Goal: Task Accomplishment & Management: Complete application form

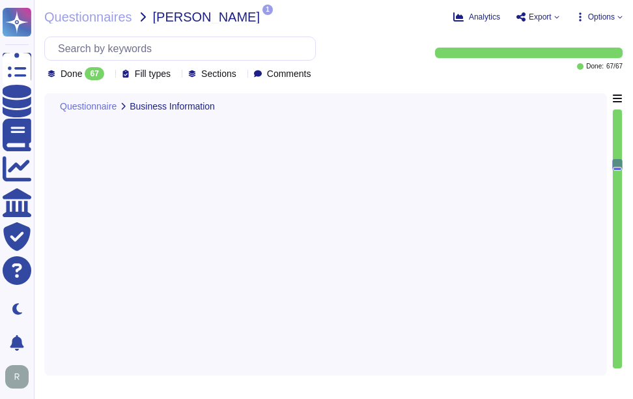
type textarea "The provided deployment models are: 1. Software as a Service (SaaS) hosted in G…"
type textarea "Yes, our company requires approval from the Chief Compliance Officer prior to t…"
type textarea "Yes, we have a SOC 2 Type 2 report available."
type textarea "Yes, the most recent penetration test was completed on [DATE], and we conduct a…"
type textarea "Yes, our organization is ISO 27001 certified and holds a valid ISO/IEC 27001 ce…"
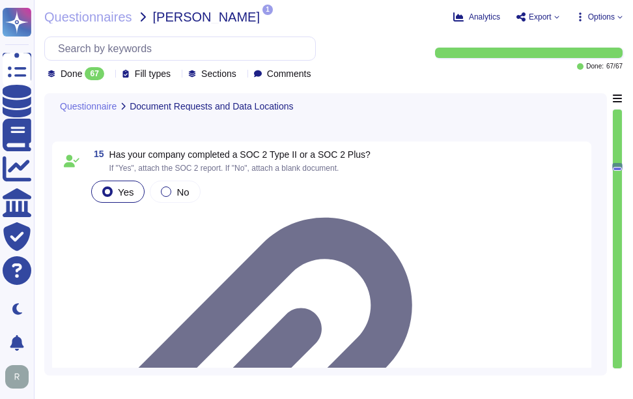
scroll to position [2083, 0]
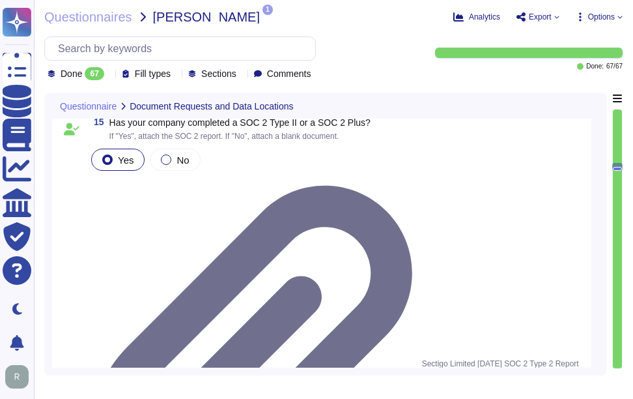
drag, startPoint x: 113, startPoint y: 244, endPoint x: 345, endPoint y: 231, distance: 233.0
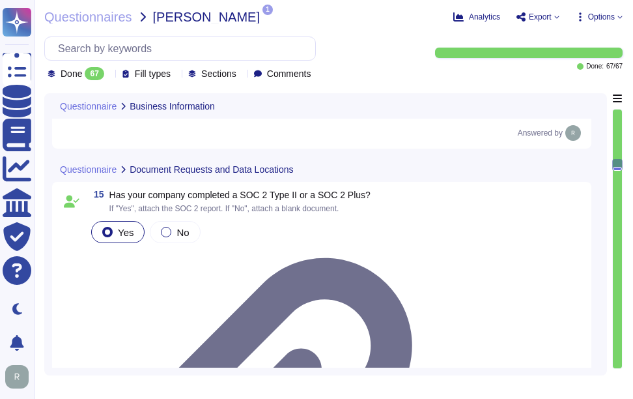
type textarea "The provided deployment models are: 1. Software as a Service (SaaS) hosted in G…"
type textarea "Yes, our company requires approval from the Chief Compliance Officer prior to t…"
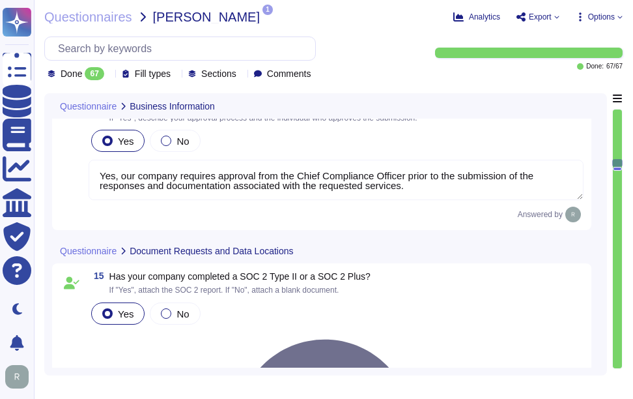
type textarea "The service provides two cloud hosting options: 1. Software as a Service (SaaS)…"
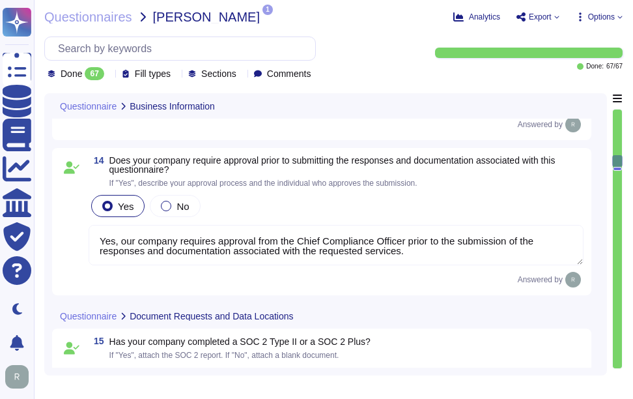
scroll to position [1, 0]
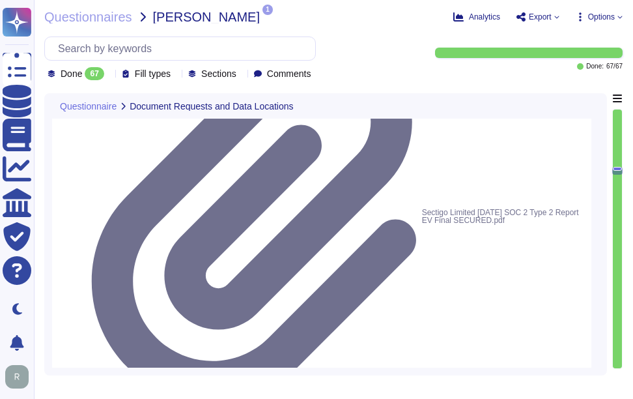
type textarea "Yes, our organization is ISO 27001 certified and holds a valid ISO/IEC 27001 ce…"
type textarea "N/A, we do not use cloud based services in the implementation of our Certificat…"
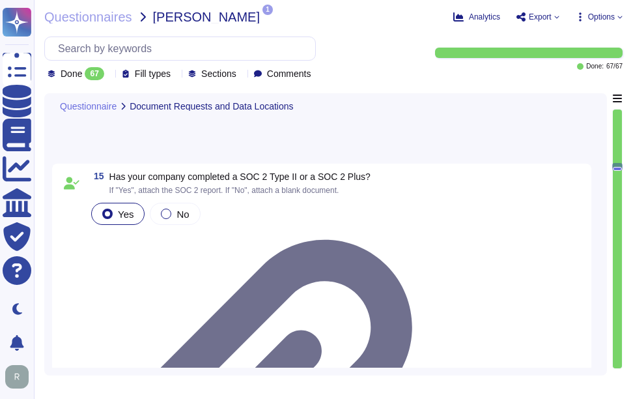
scroll to position [1973, 0]
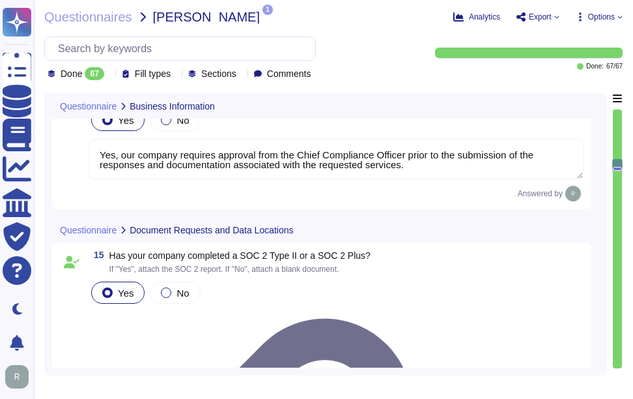
type textarea "The service provides two cloud hosting options: 1. Software as a Service (SaaS)…"
type textarea "The provided deployment models are: 1. Software as a Service (SaaS) hosted in G…"
type textarea "Yes, our company requires approval from the Chief Compliance Officer prior to t…"
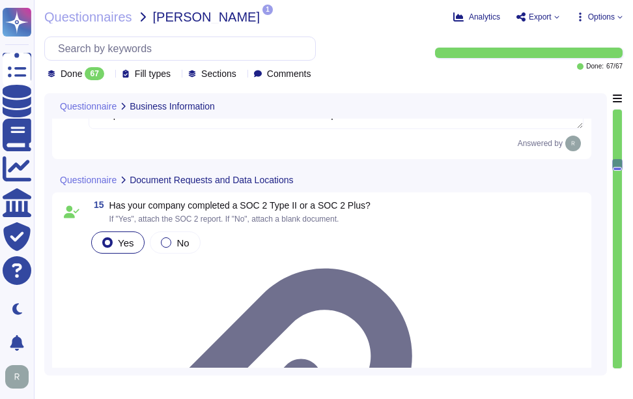
type textarea "Yes, our organization is ISO 27001 certified and holds a valid ISO/IEC 27001 ce…"
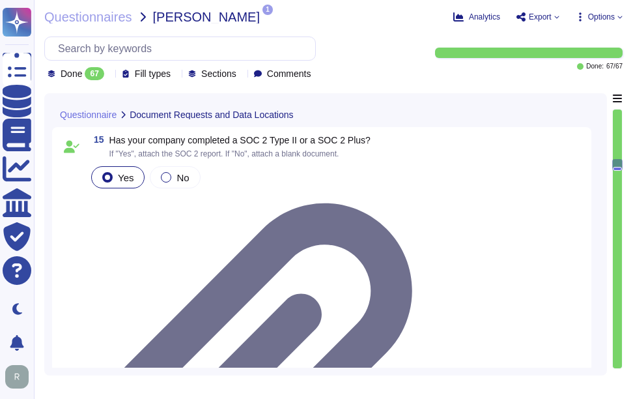
scroll to position [2104, 0]
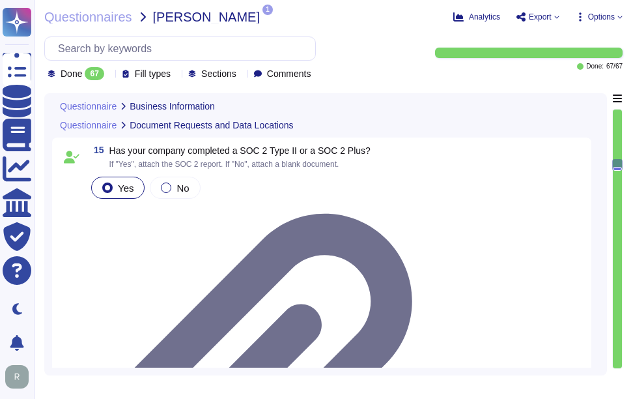
type textarea "The provided deployment models are: 1. Software as a Service (SaaS) hosted in G…"
type textarea "Yes, our company requires approval from the Chief Compliance Officer prior to t…"
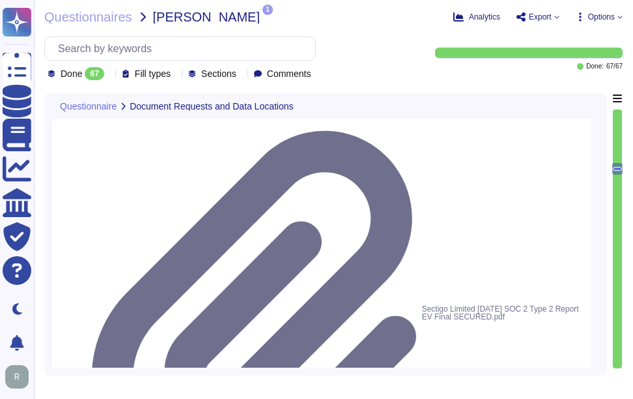
scroll to position [2169, 0]
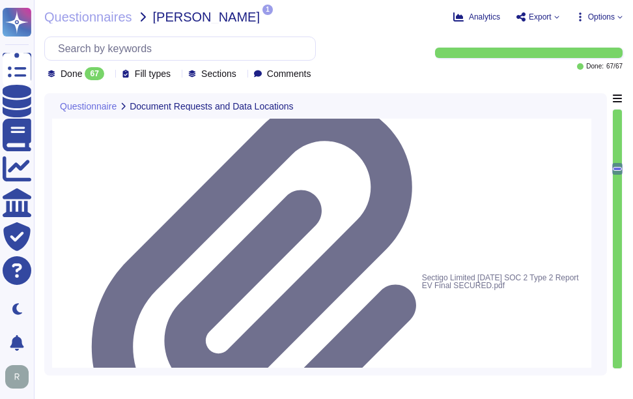
drag, startPoint x: 123, startPoint y: 234, endPoint x: 90, endPoint y: 231, distance: 32.7
type textarea "we have a SOC 2 Type 2 report available."
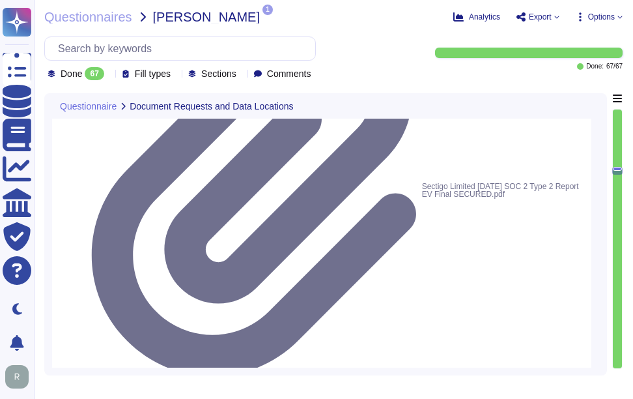
type textarea "N/A, we do not use cloud based services in the implementation of our Certificat…"
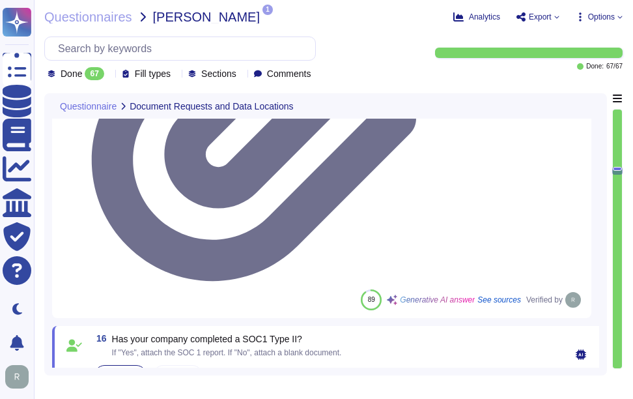
scroll to position [2365, 0]
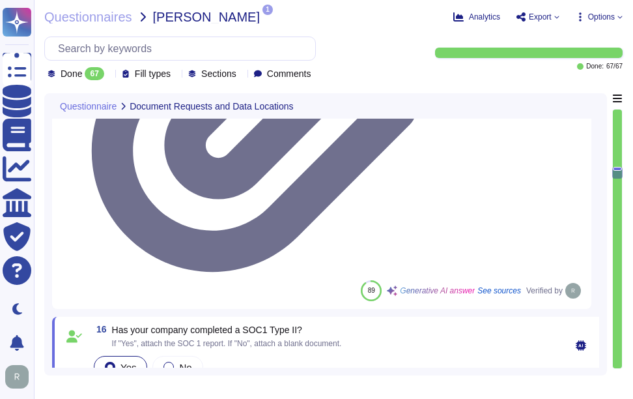
type textarea "The data centers are physically located in [GEOGRAPHIC_DATA], [US_STATE], and […"
drag, startPoint x: 108, startPoint y: 167, endPoint x: 374, endPoint y: 154, distance: 266.8
drag, startPoint x: 114, startPoint y: 146, endPoint x: 397, endPoint y: 133, distance: 283.2
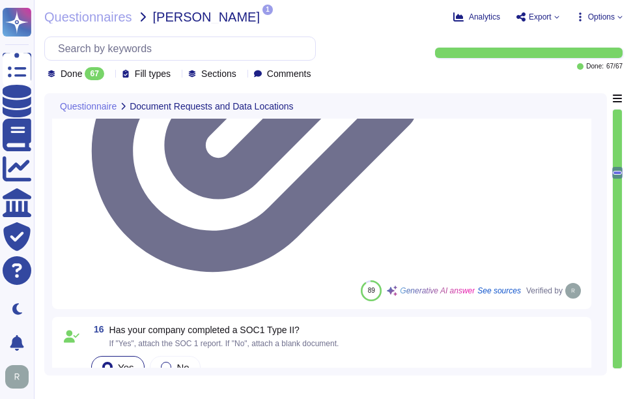
drag, startPoint x: 230, startPoint y: 239, endPoint x: 67, endPoint y: 209, distance: 165.7
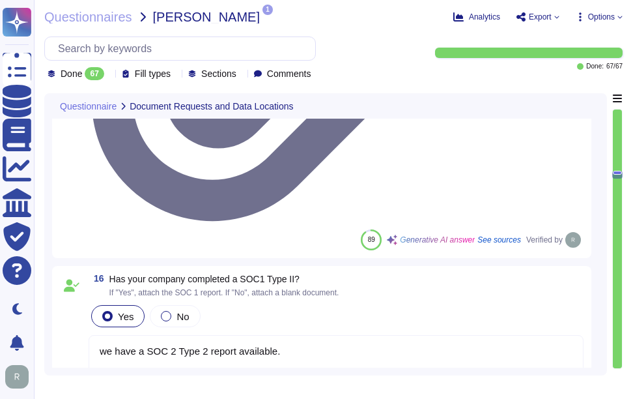
type textarea "The data centers are physically located in [GEOGRAPHIC_DATA], [US_STATE], and […"
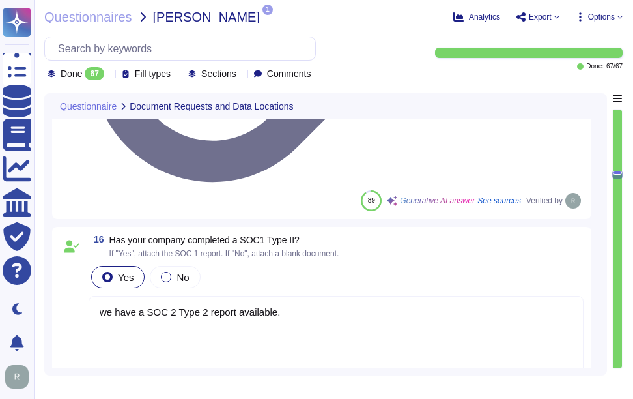
scroll to position [2495, 0]
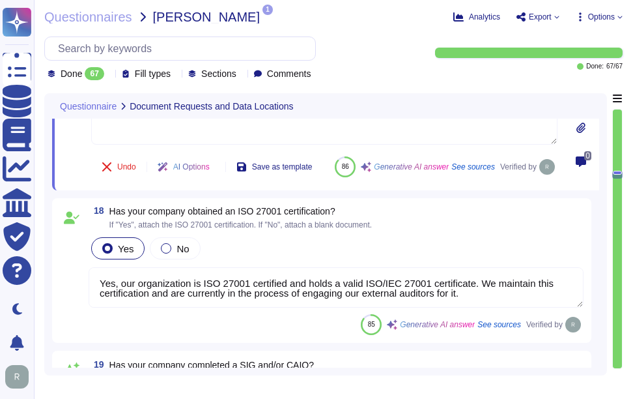
type textarea "Yes, our company utilizes third-party operated data centers, specifically Equin…"
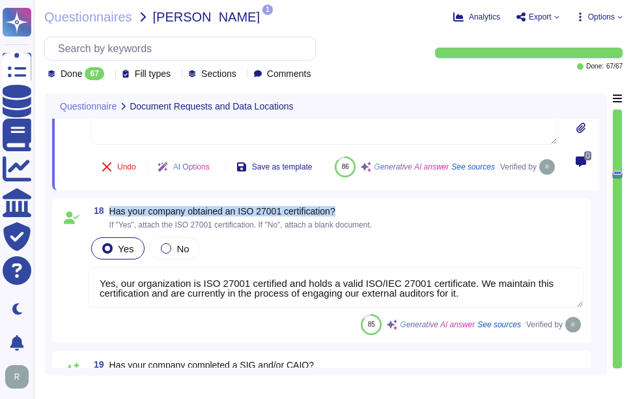
drag, startPoint x: 109, startPoint y: 240, endPoint x: 355, endPoint y: 233, distance: 246.5
click at [355, 233] on div "18 Has your company obtained an ISO 27001 certification? If "Yes", attach the I…" at bounding box center [322, 270] width 540 height 145
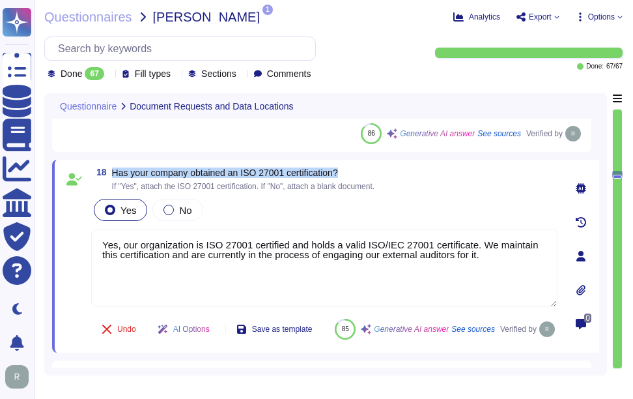
drag, startPoint x: 113, startPoint y: 172, endPoint x: 396, endPoint y: 170, distance: 282.9
click at [396, 170] on div "18 Has your company obtained an ISO 27001 certification? If "Yes", attach the I…" at bounding box center [324, 178] width 467 height 23
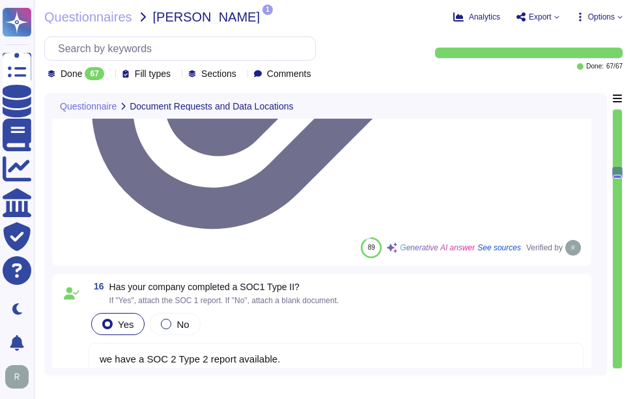
scroll to position [2430, 0]
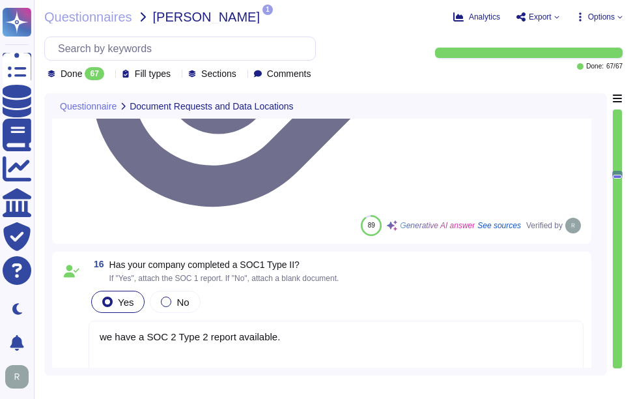
drag, startPoint x: 113, startPoint y: 243, endPoint x: 456, endPoint y: 237, distance: 342.9
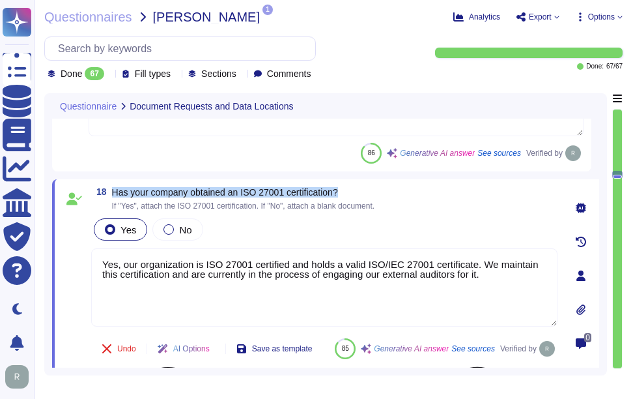
scroll to position [2495, 0]
type textarea "Yes, our company utilizes third-party operated data centers, specifically Equin…"
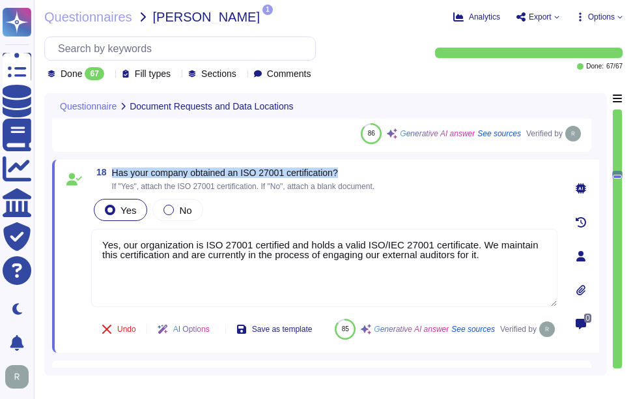
click at [131, 173] on span "Has your company obtained an ISO 27001 certification?" at bounding box center [225, 172] width 226 height 10
drag, startPoint x: 113, startPoint y: 171, endPoint x: 370, endPoint y: 168, distance: 256.1
click at [370, 168] on span "Has your company obtained an ISO 27001 certification?" at bounding box center [243, 172] width 263 height 9
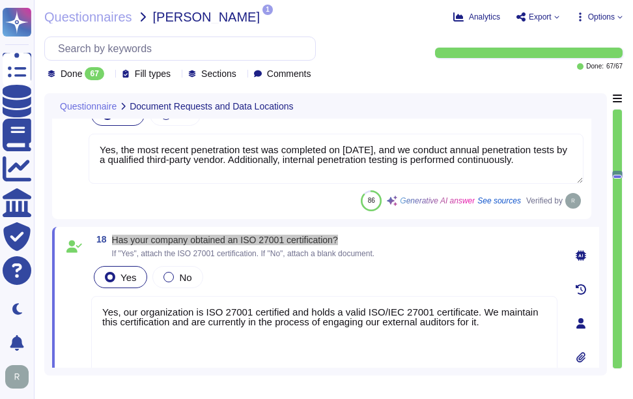
scroll to position [2365, 0]
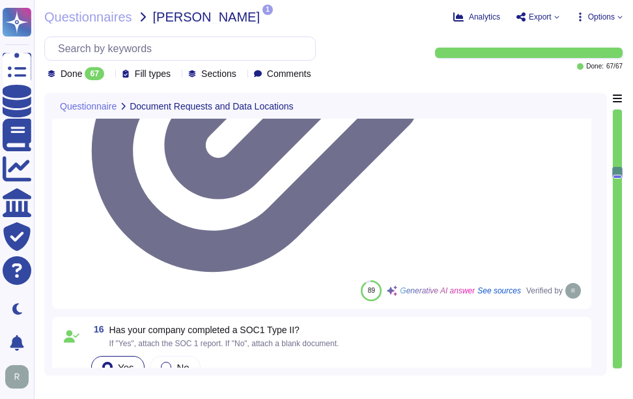
drag, startPoint x: 109, startPoint y: 147, endPoint x: 370, endPoint y: 147, distance: 260.7
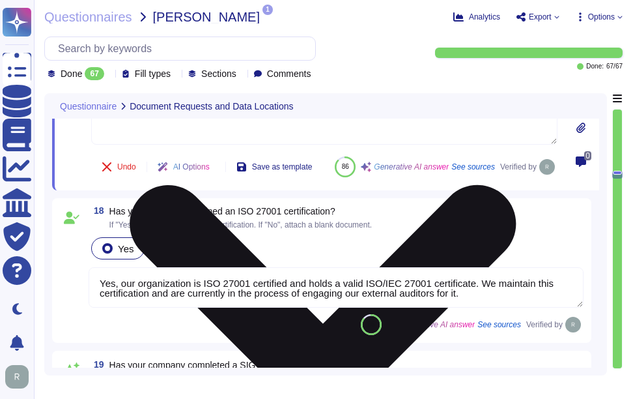
type textarea "Yes, our company utilizes third-party operated data centers, specifically Equin…"
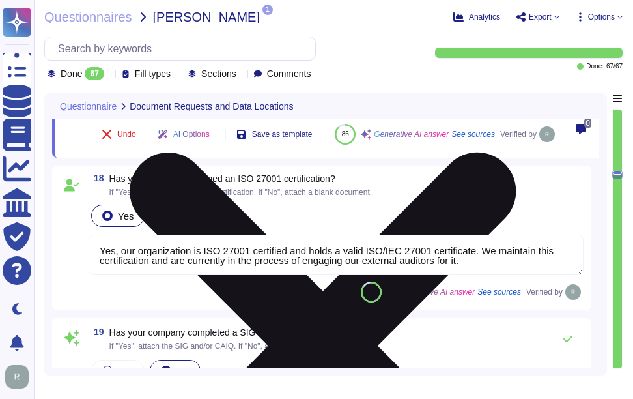
scroll to position [2560, 0]
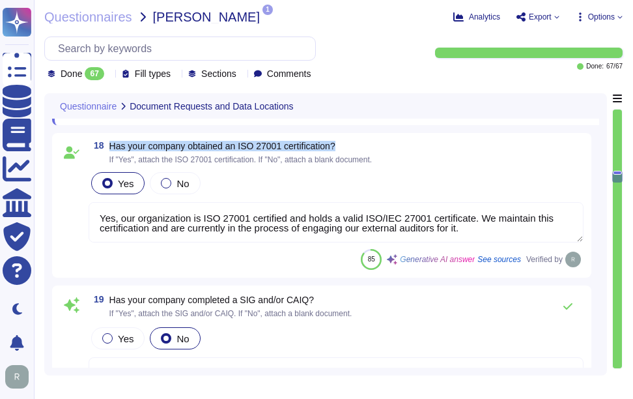
drag, startPoint x: 111, startPoint y: 177, endPoint x: 403, endPoint y: 173, distance: 292.0
click at [403, 164] on div "18 Has your company obtained an ISO 27001 certification? If "Yes", attach the I…" at bounding box center [336, 152] width 495 height 23
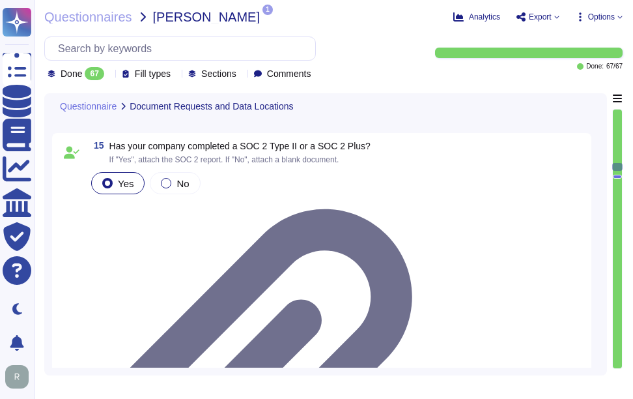
scroll to position [2039, 0]
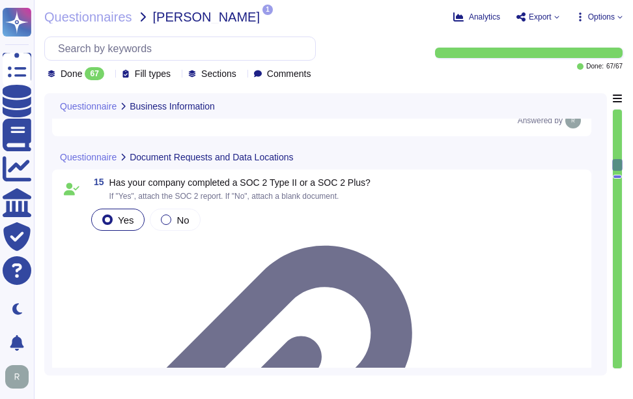
type textarea "The provided deployment models are: 1. Software as a Service (SaaS) hosted in G…"
type textarea "Yes, our company requires approval from the Chief Compliance Officer prior to t…"
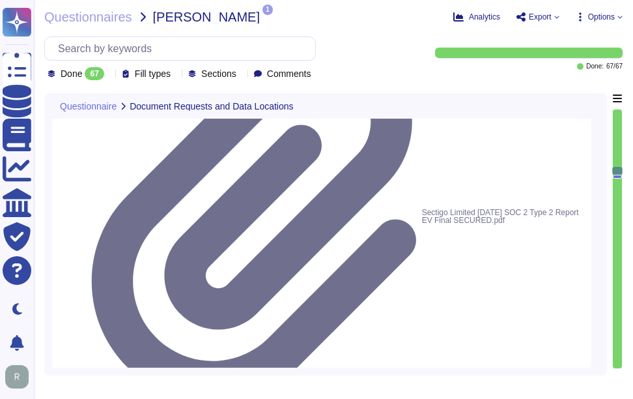
scroll to position [2529, 0]
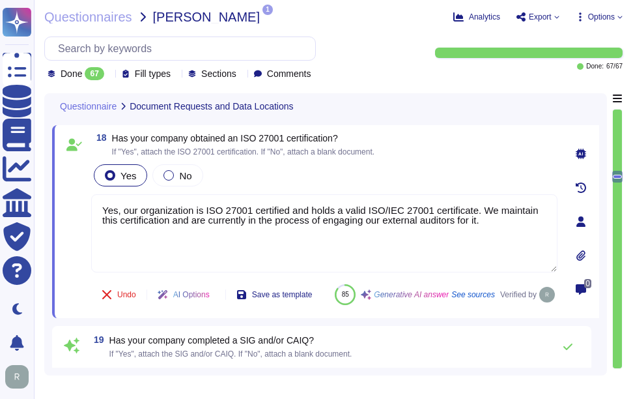
type textarea "N/A, we do not use cloud based services in the implementation of our Certificat…"
type textarea "The data centers are physically located in [GEOGRAPHIC_DATA], [US_STATE], and […"
type textarea "Yes, our company utilizes third-party operated data centers, specifically Equin…"
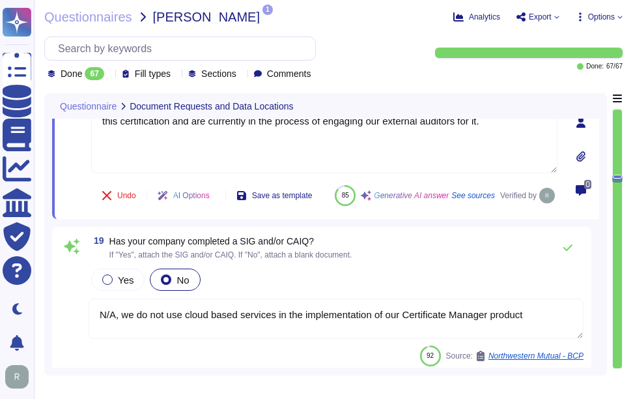
scroll to position [2660, 0]
